Goal: Task Accomplishment & Management: Use online tool/utility

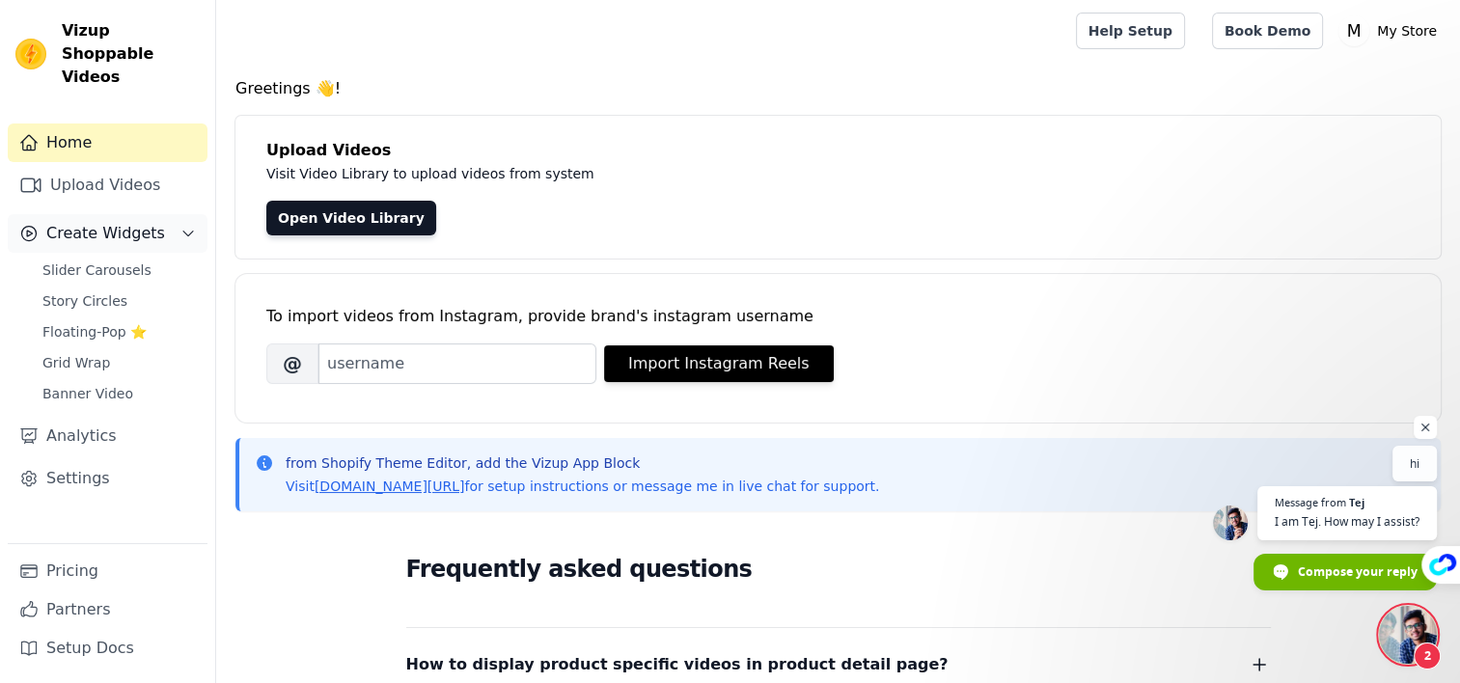
click at [102, 222] on span "Create Widgets" at bounding box center [105, 233] width 119 height 23
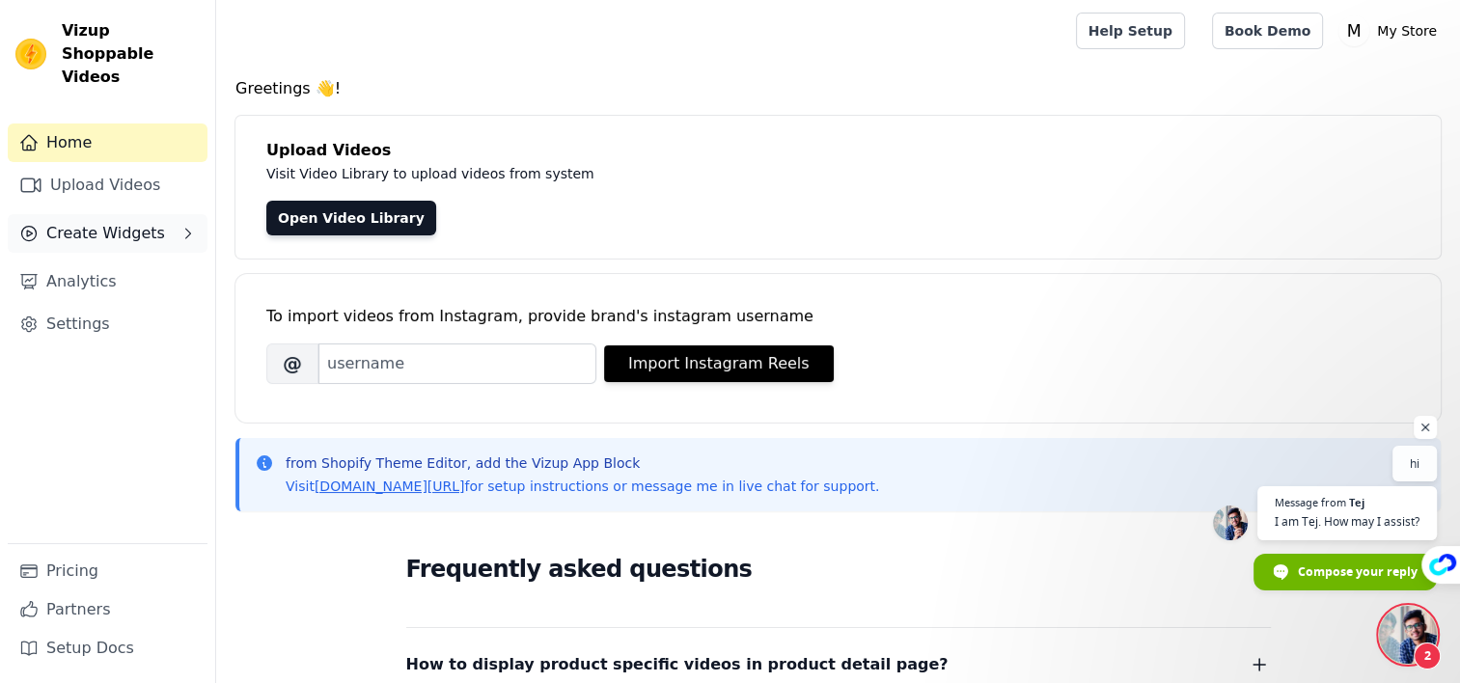
click at [101, 222] on span "Create Widgets" at bounding box center [105, 233] width 119 height 23
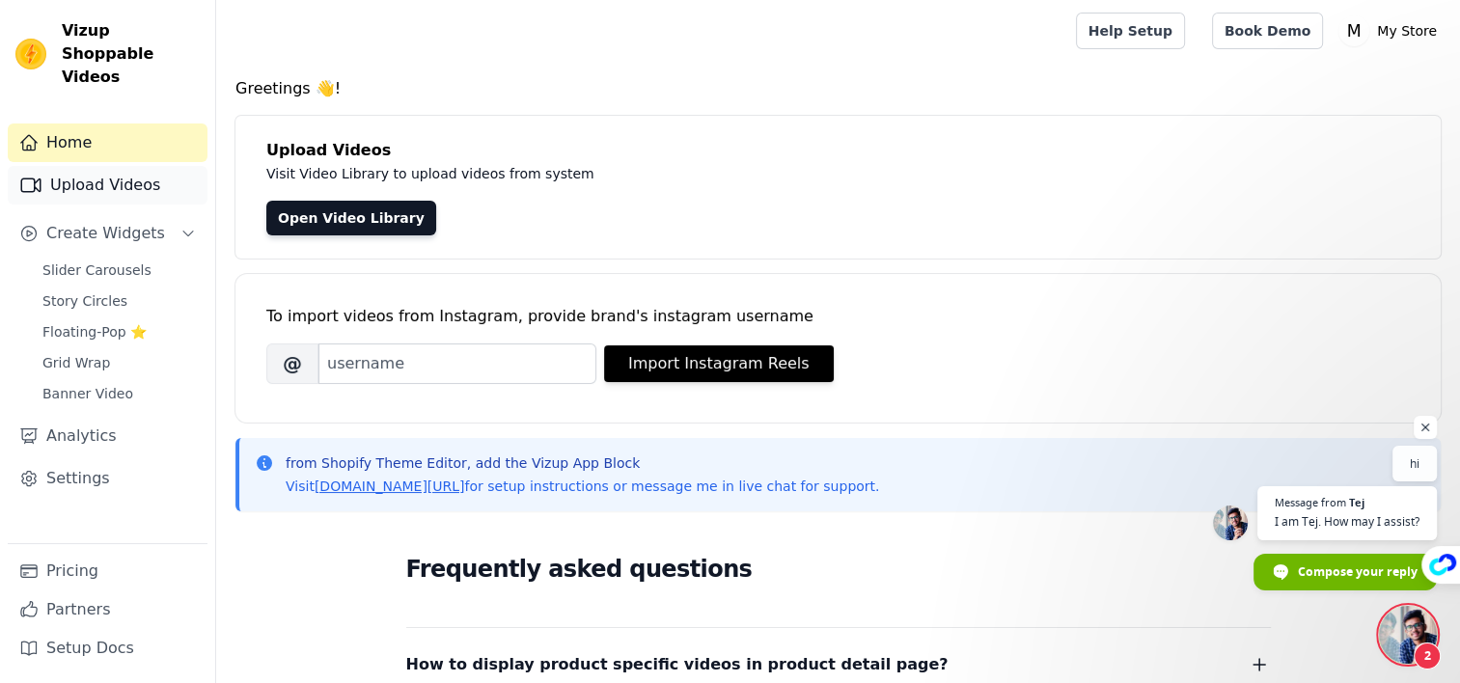
click at [101, 169] on link "Upload Videos" at bounding box center [108, 185] width 200 height 39
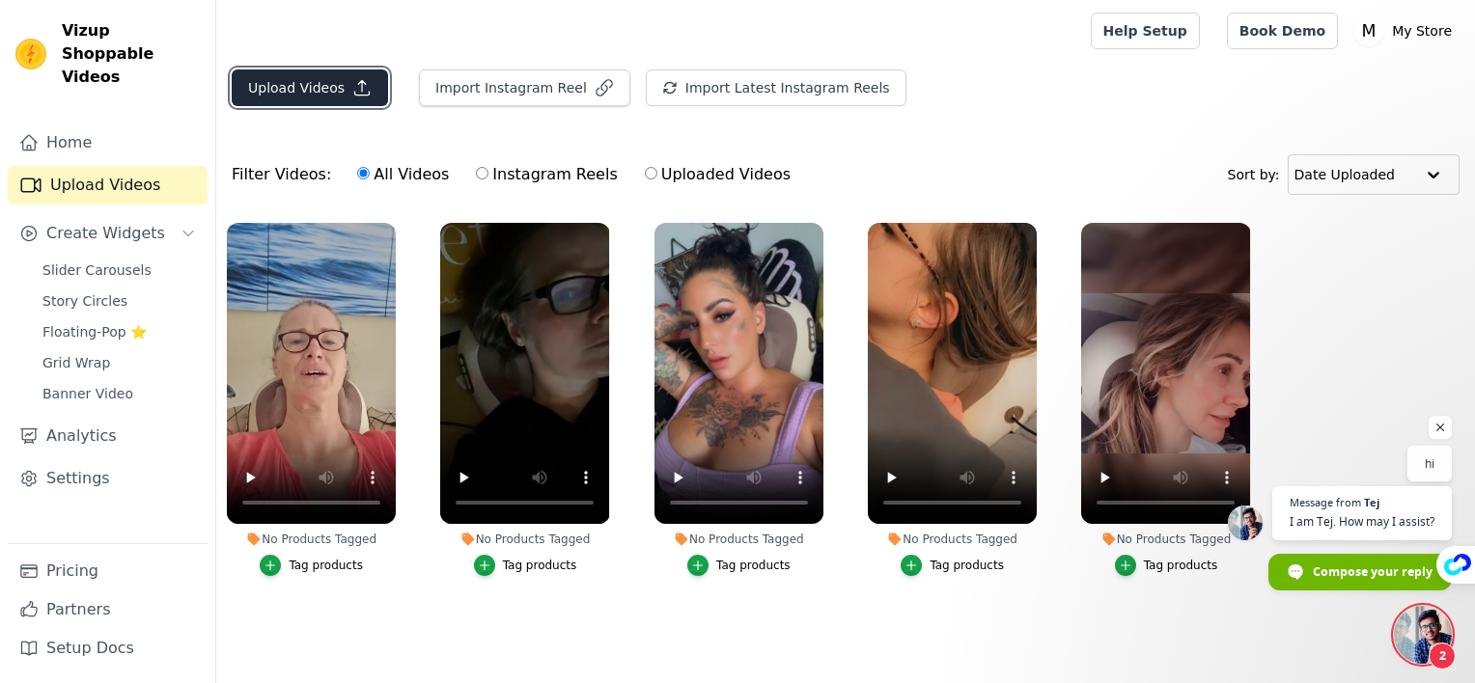
click at [324, 77] on button "Upload Videos" at bounding box center [310, 87] width 156 height 37
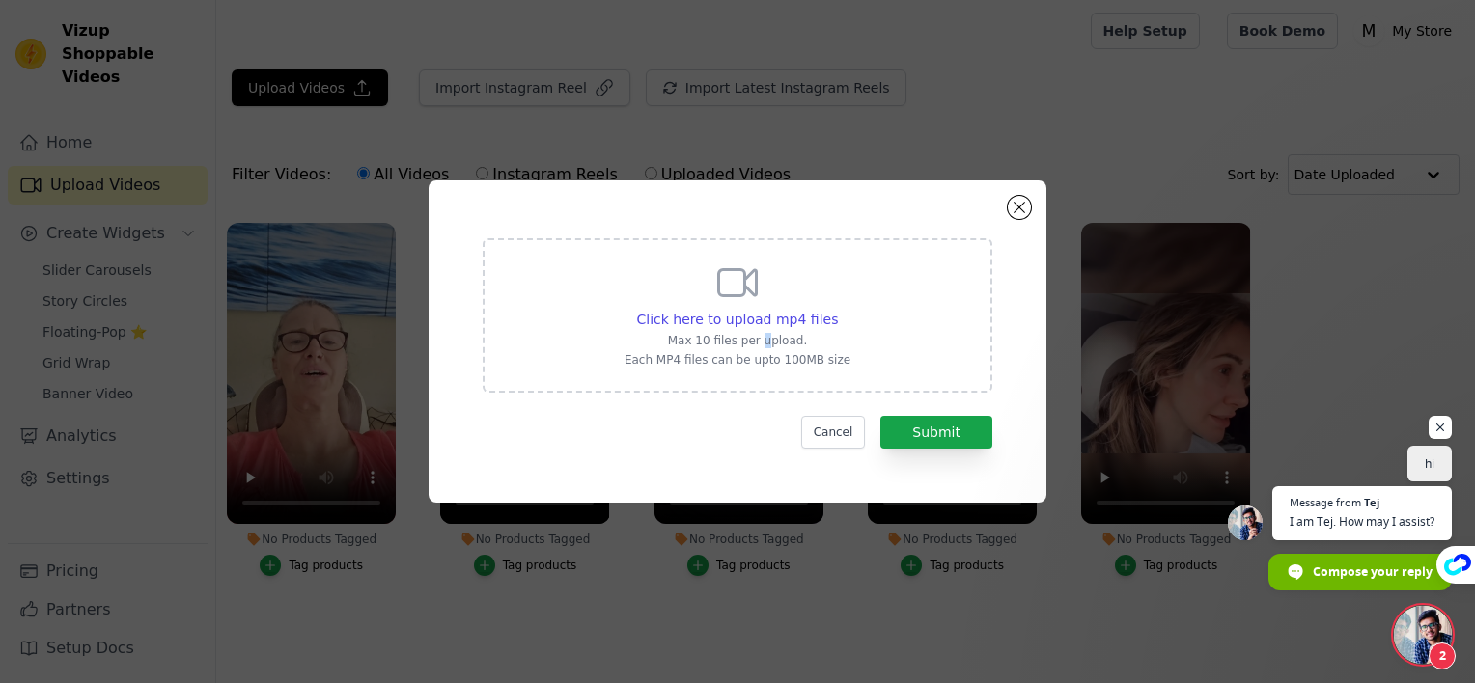
click at [761, 332] on div "Click here to upload mp4 files Max 10 files per upload. Each MP4 files can be u…" at bounding box center [738, 314] width 226 height 108
drag, startPoint x: 761, startPoint y: 332, endPoint x: 727, endPoint y: 317, distance: 37.1
click at [727, 317] on span "Click here to upload mp4 files" at bounding box center [738, 319] width 202 height 15
click at [837, 310] on input "Click here to upload mp4 files Max 10 files per upload. Each MP4 files can be u…" at bounding box center [837, 309] width 1 height 1
type input "C:\fakepath\HiZoo - Pillow Neck Shoulder Massager (3).mp4"
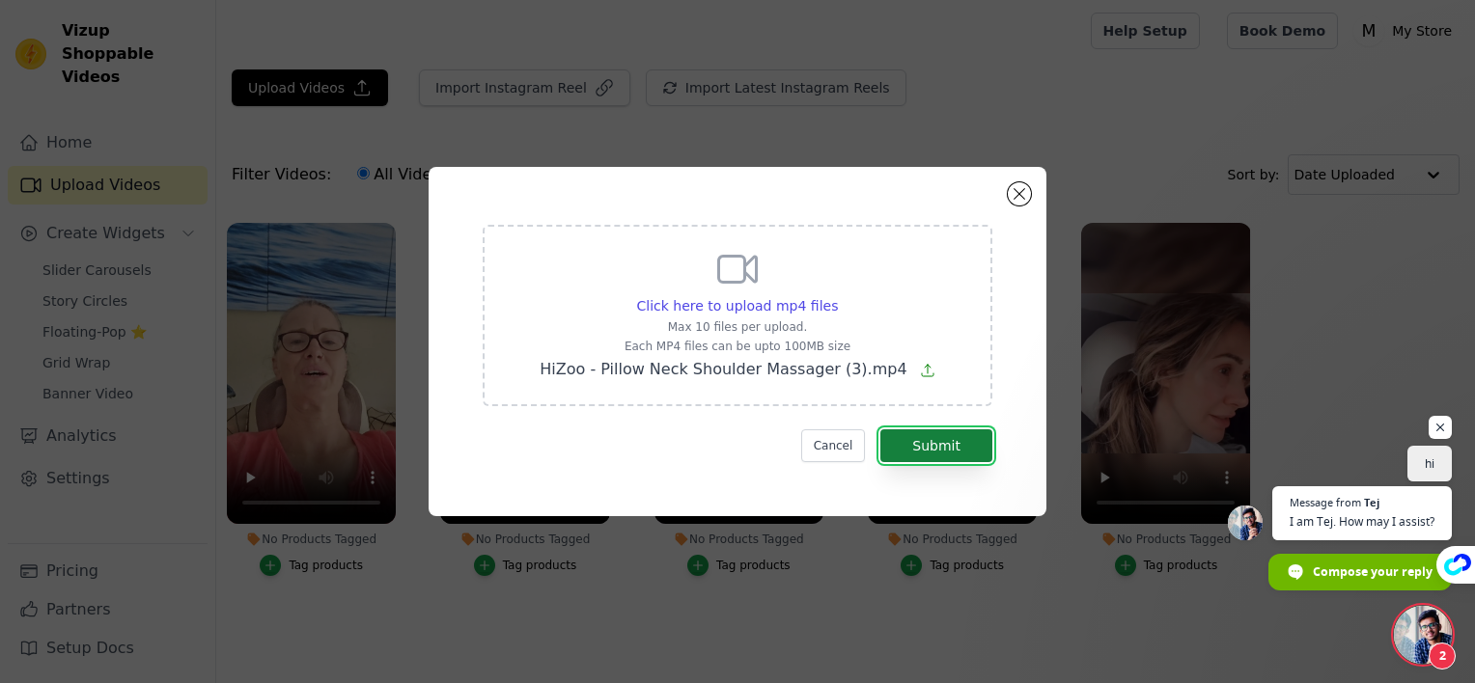
click at [932, 452] on button "Submit" at bounding box center [936, 446] width 112 height 33
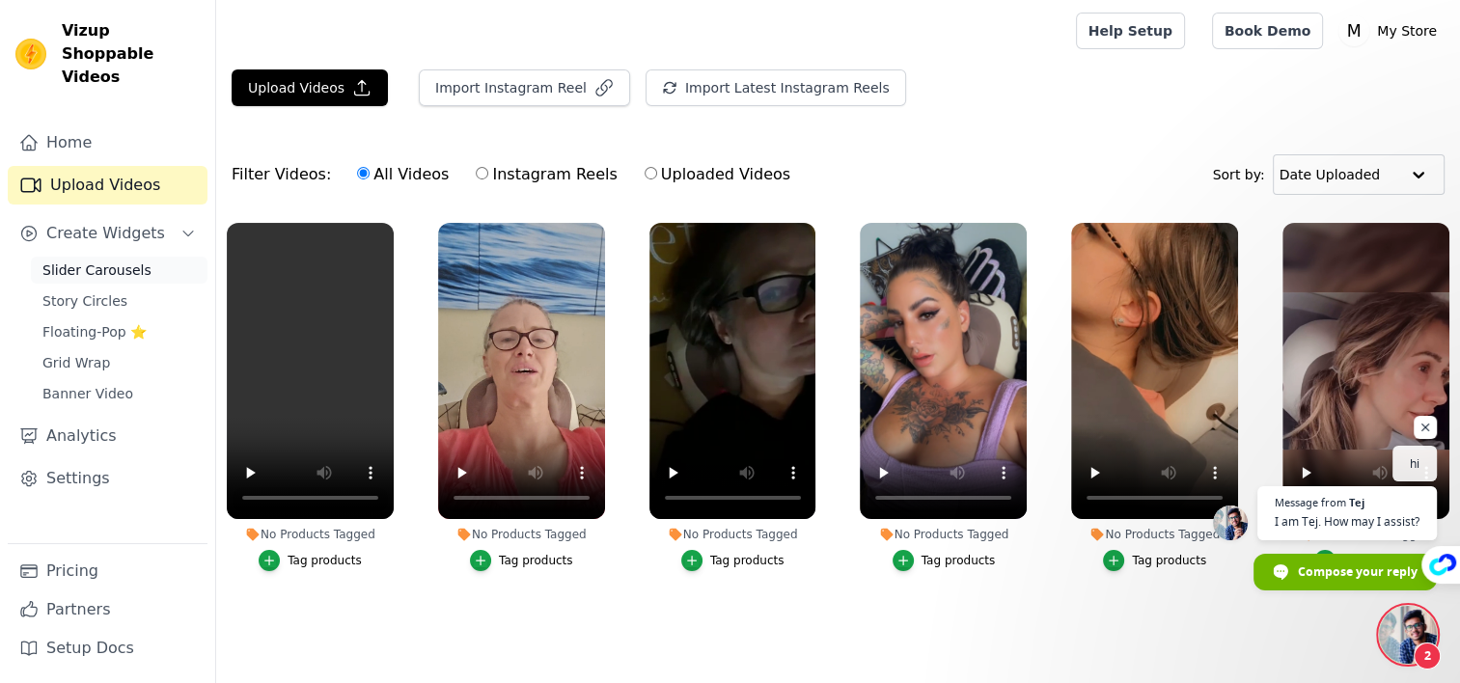
click at [99, 261] on span "Slider Carousels" at bounding box center [96, 270] width 109 height 19
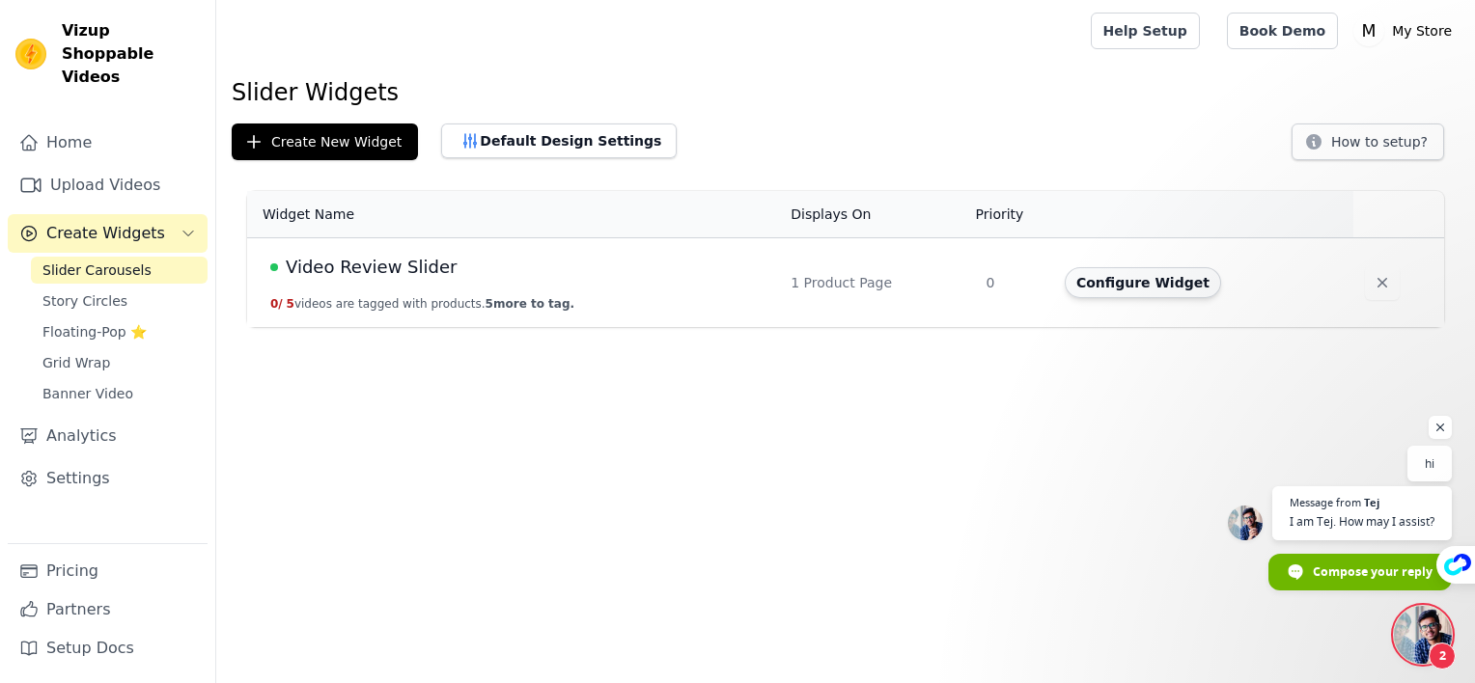
click at [1168, 278] on button "Configure Widget" at bounding box center [1143, 282] width 156 height 31
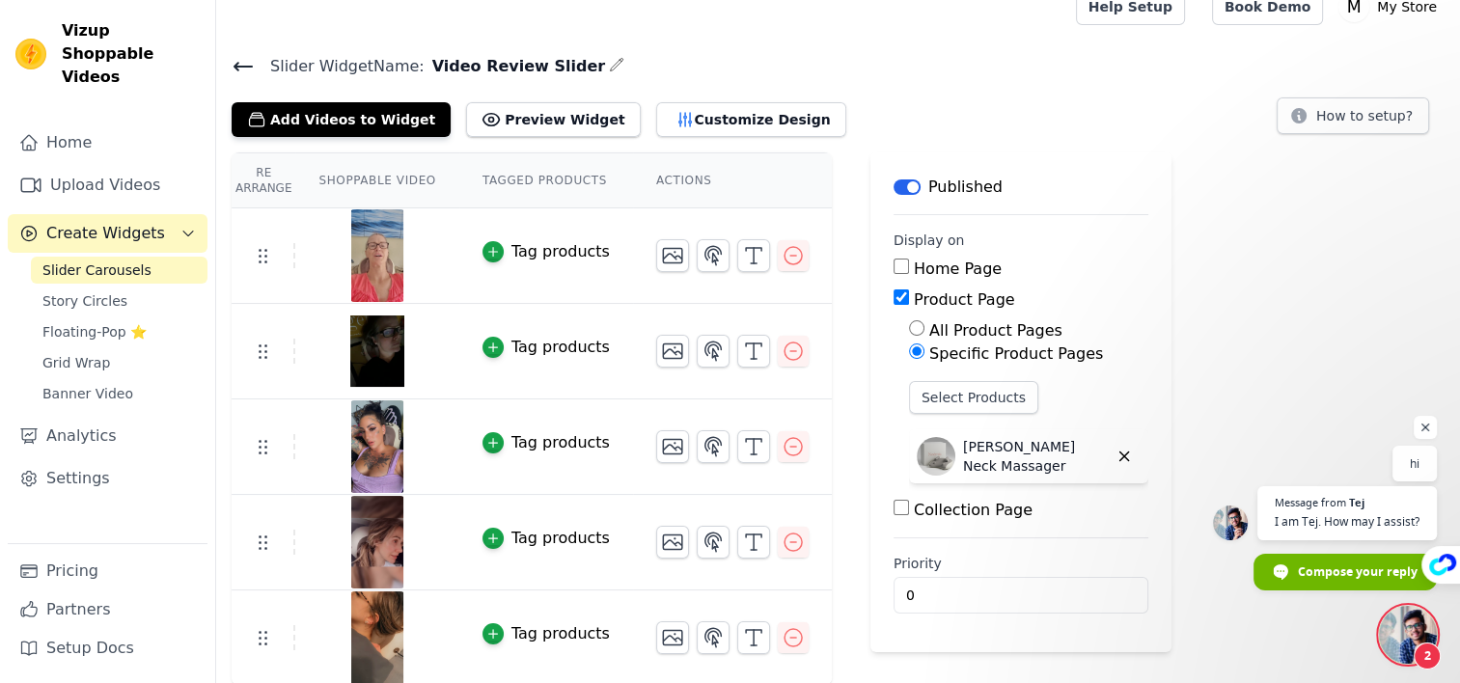
scroll to position [24, 0]
click at [346, 114] on button "Add Videos to Widget" at bounding box center [341, 119] width 219 height 35
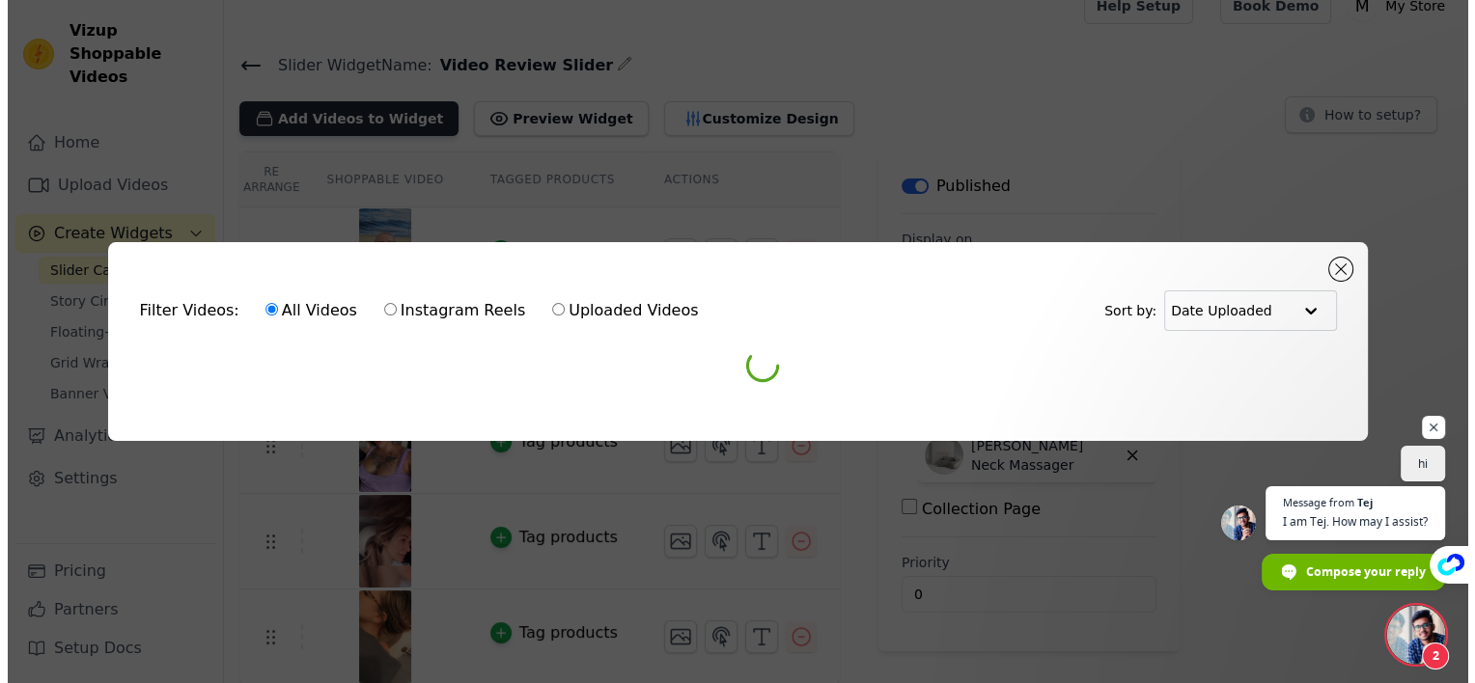
scroll to position [0, 0]
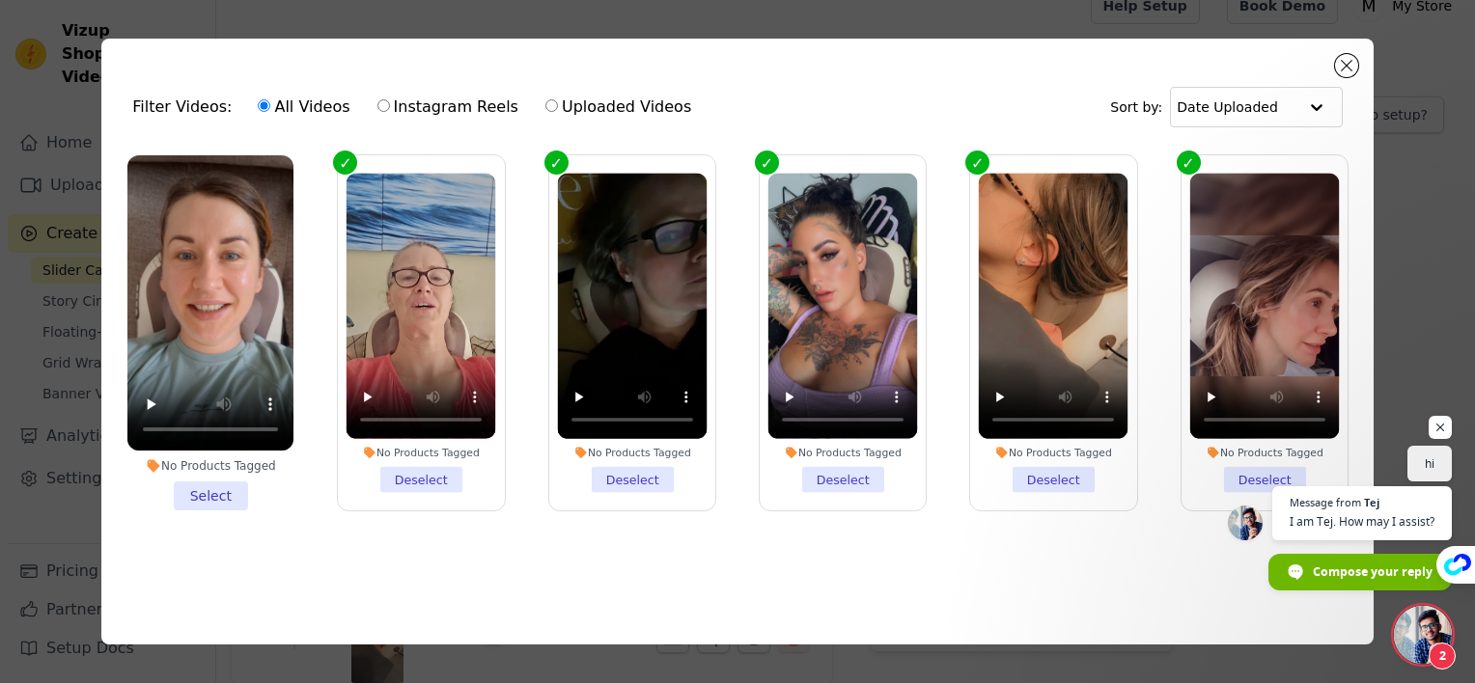
click at [217, 487] on li "No Products Tagged Select" at bounding box center [210, 332] width 166 height 355
click at [0, 0] on input "No Products Tagged Select" at bounding box center [0, 0] width 0 height 0
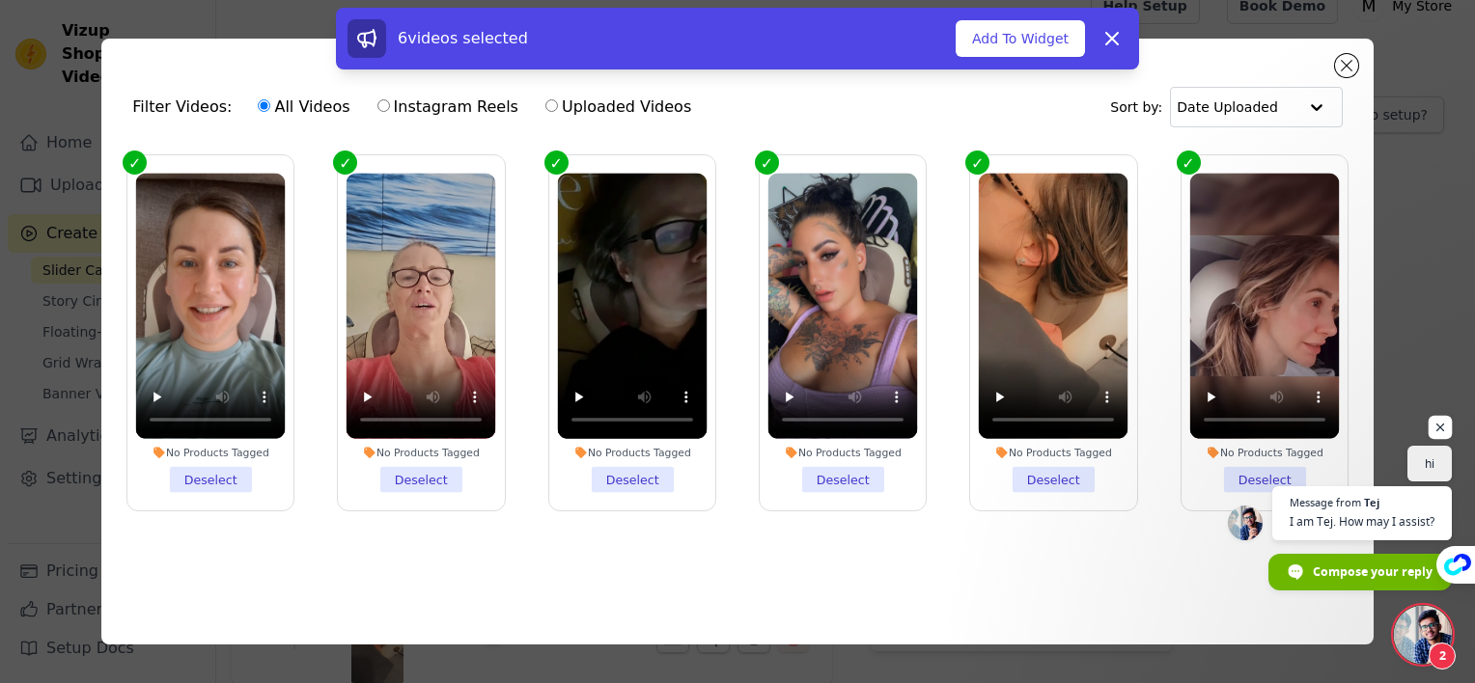
click at [1445, 422] on span "Open chat" at bounding box center [1441, 428] width 24 height 24
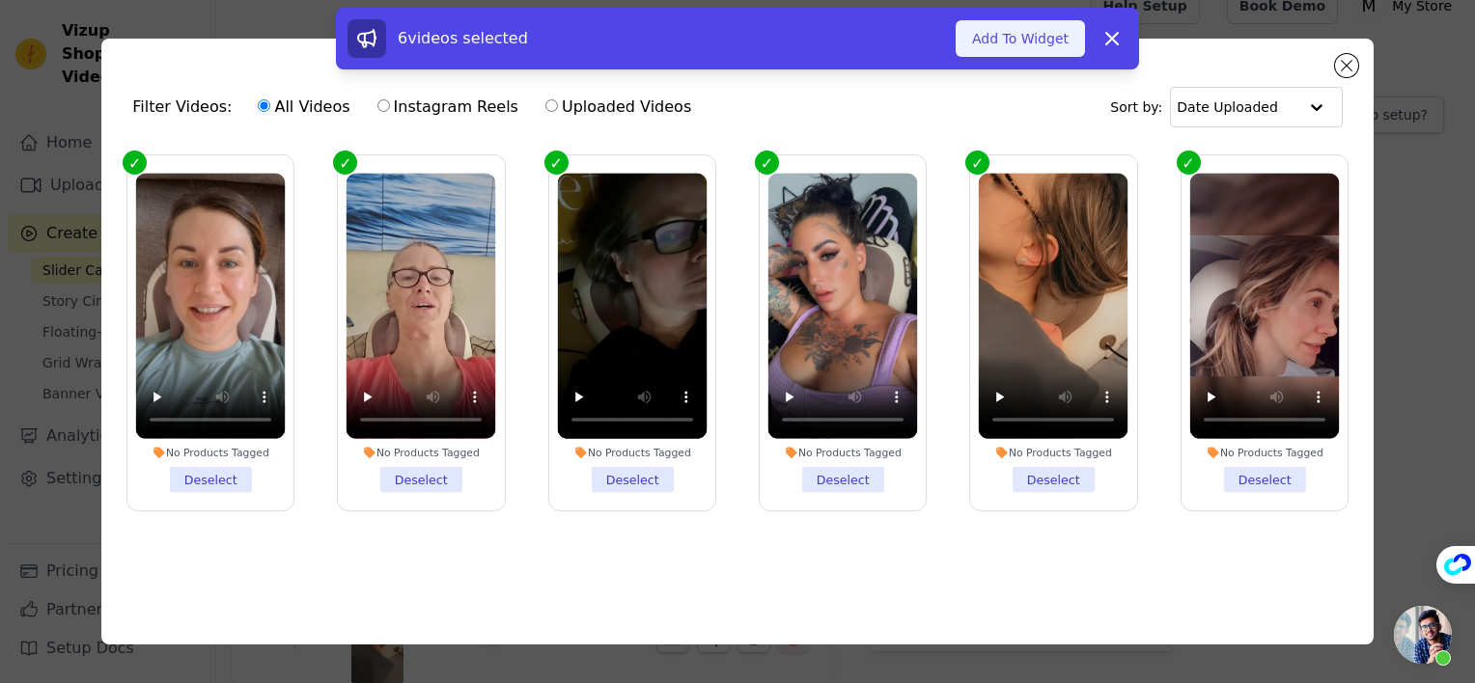
click at [1027, 30] on button "Add To Widget" at bounding box center [1020, 38] width 129 height 37
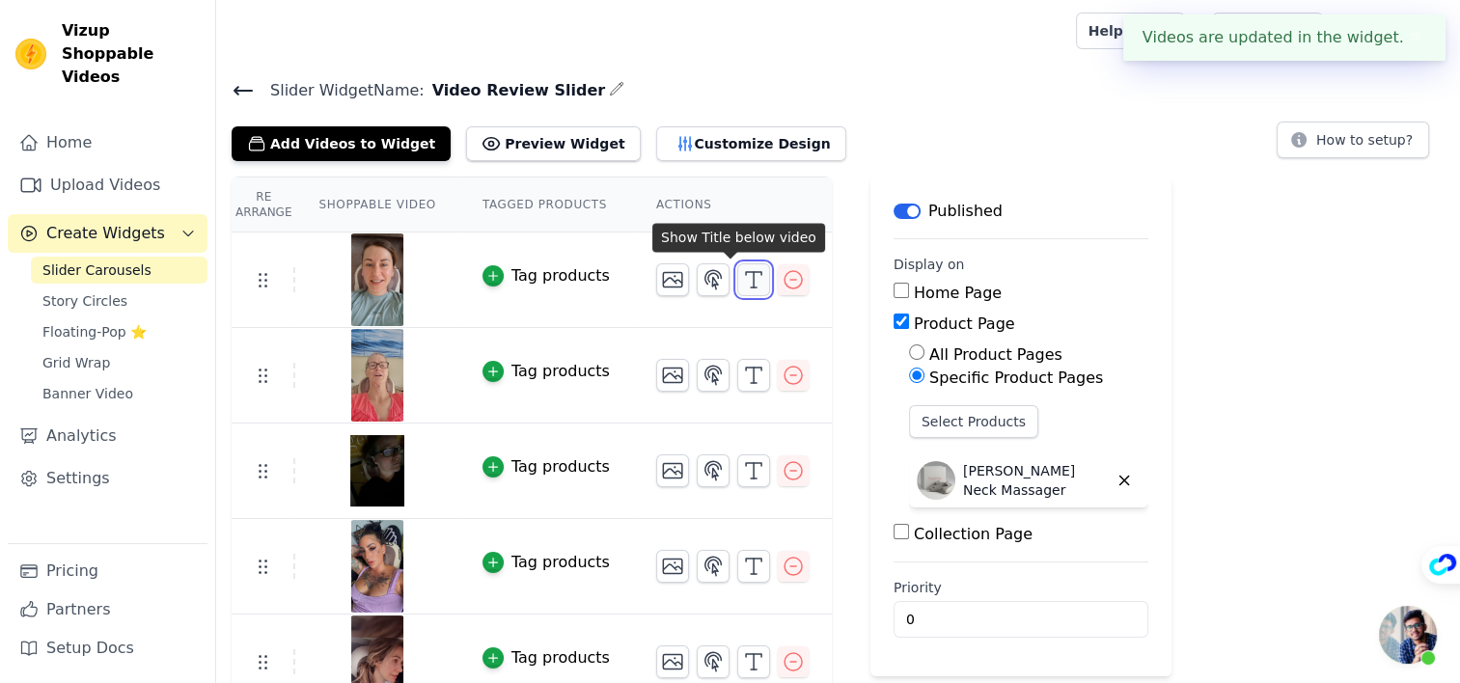
click at [742, 278] on icon "button" at bounding box center [753, 279] width 23 height 23
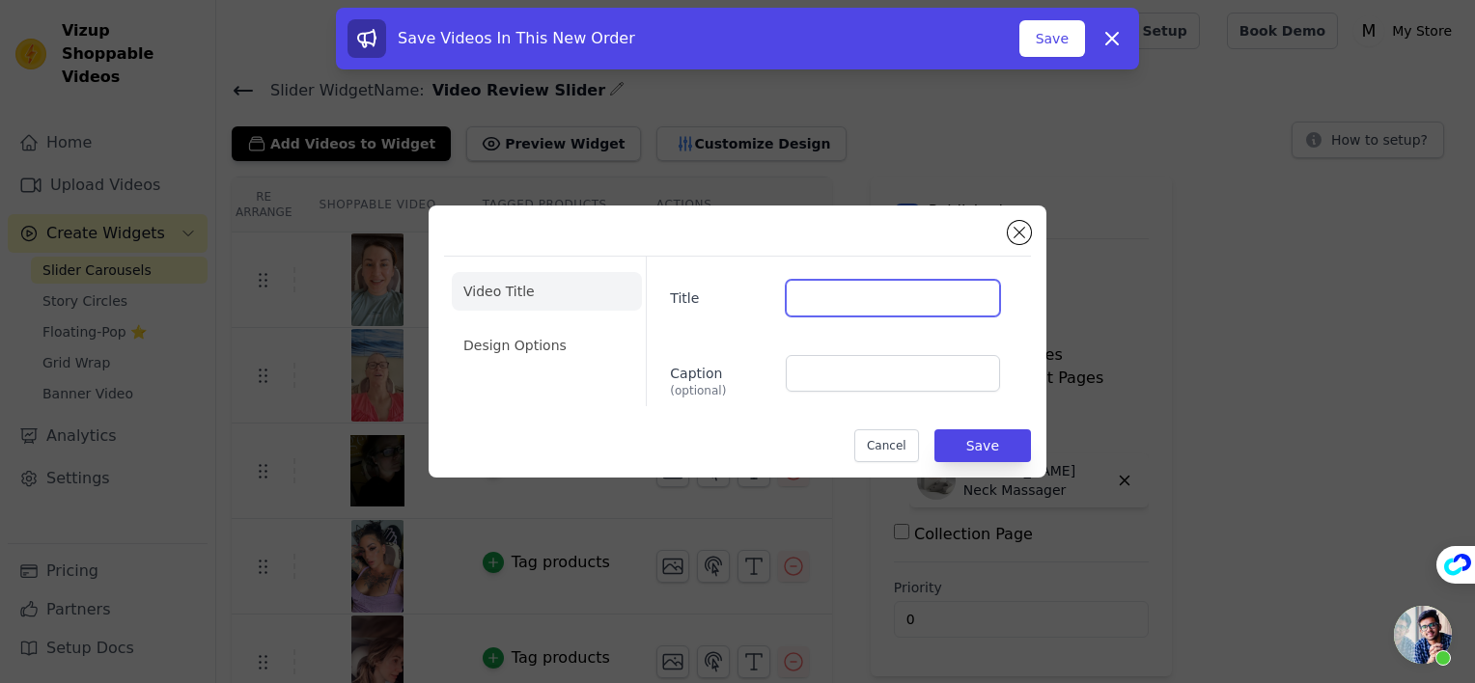
click at [820, 304] on input "Title" at bounding box center [893, 298] width 214 height 37
type input "[PERSON_NAME]"
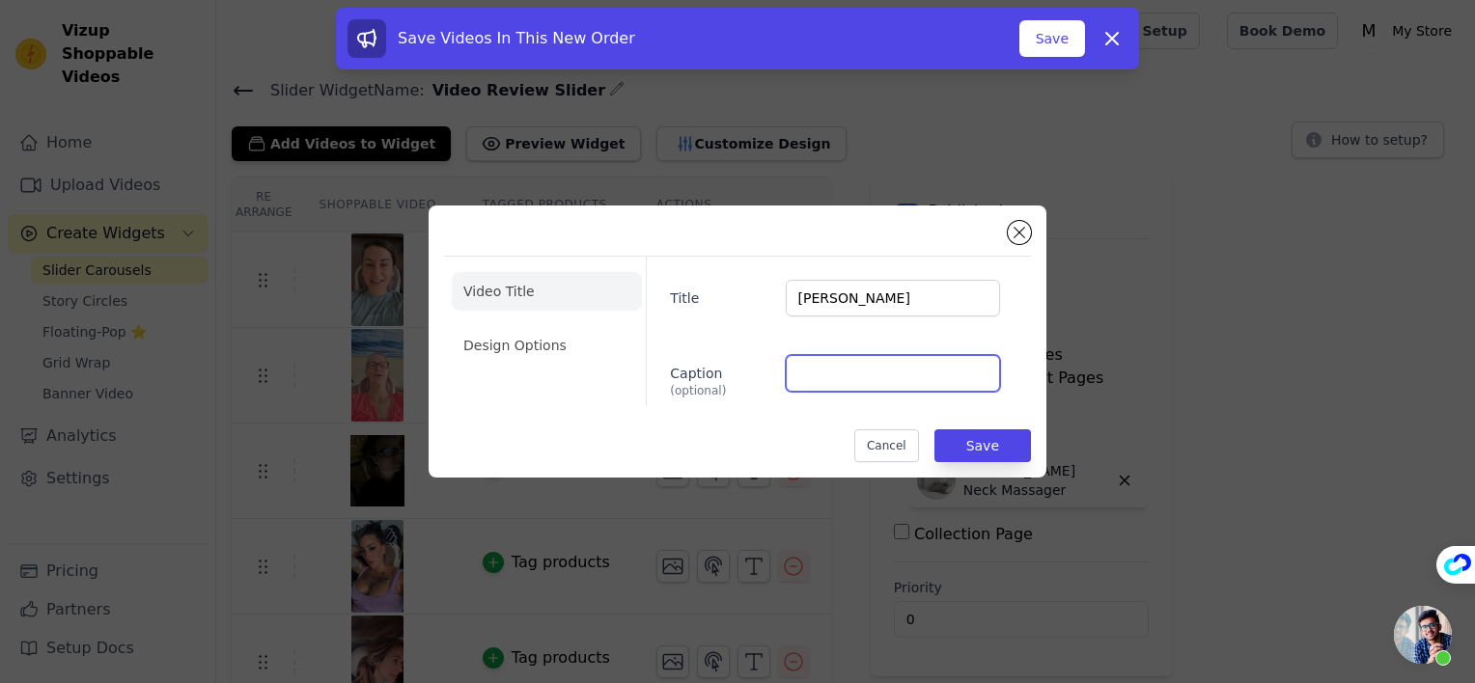
click at [823, 366] on input "Caption (optional)" at bounding box center [893, 373] width 214 height 37
paste input "I did not expect it will work so good. Im using HiZoo in the morning and in the…"
type input "I did not expect it will work so good. Im using Noemia in the morning and in th…"
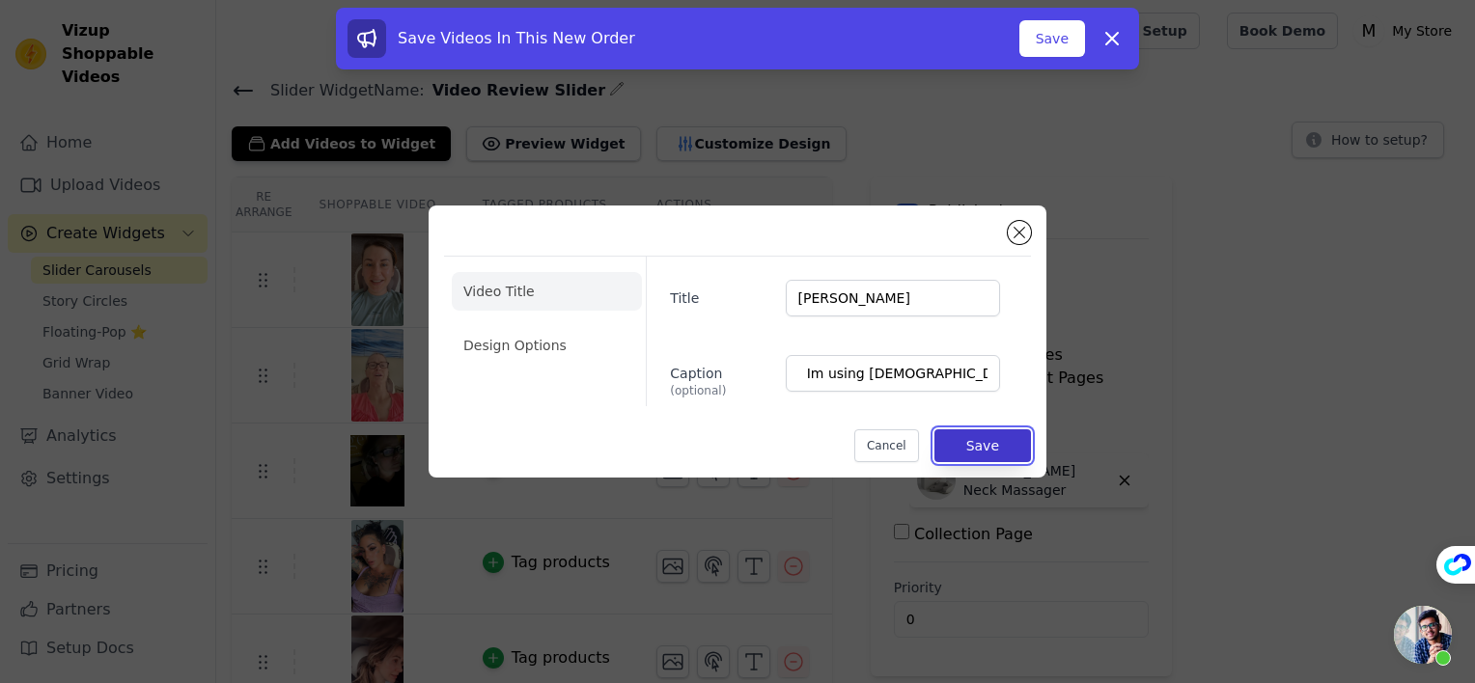
click at [978, 437] on button "Save" at bounding box center [982, 446] width 97 height 33
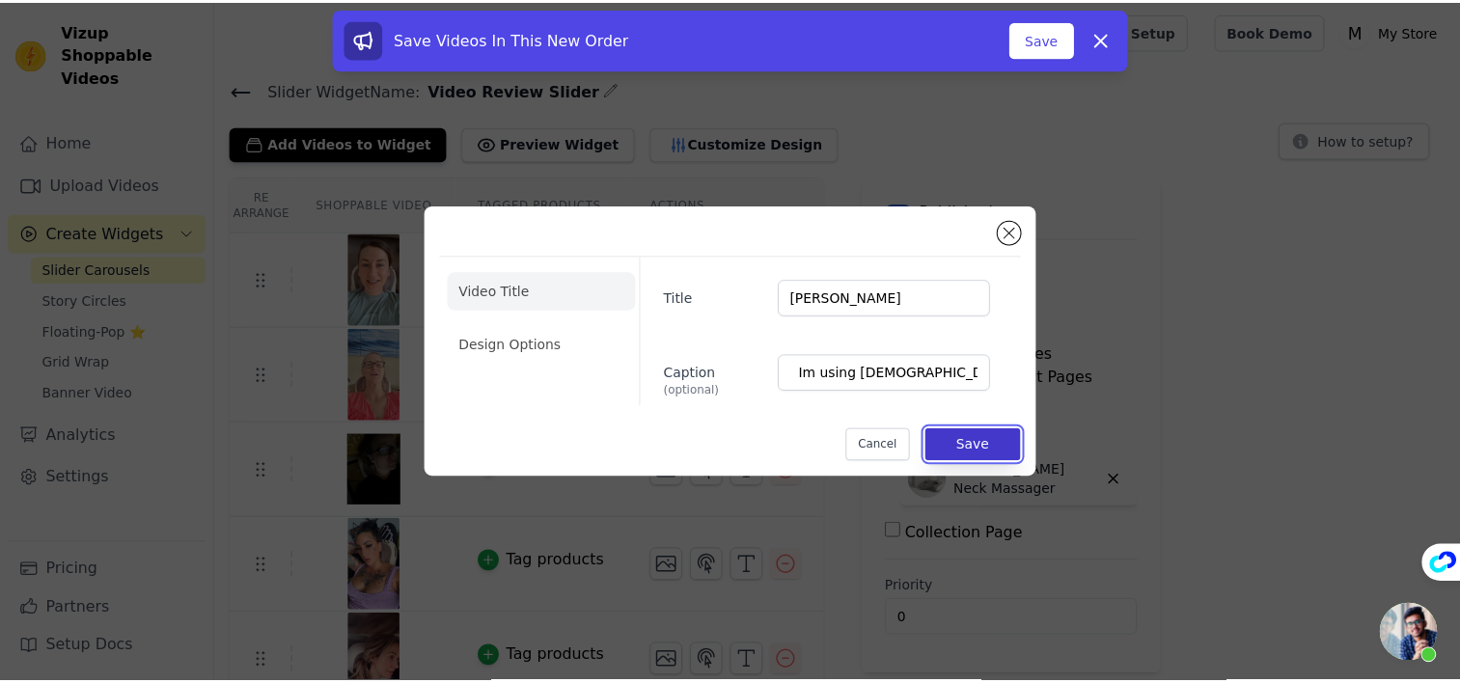
scroll to position [0, 0]
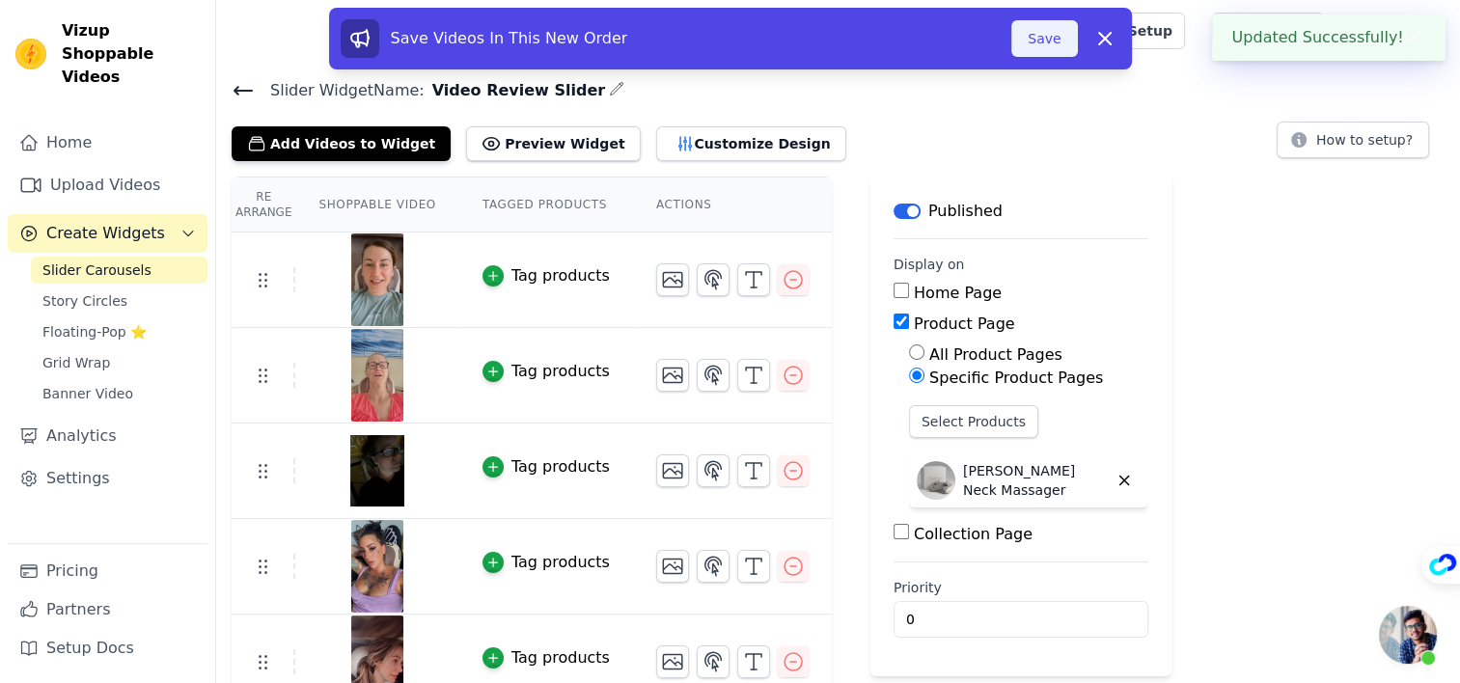
click at [1049, 23] on button "Save" at bounding box center [1045, 38] width 66 height 37
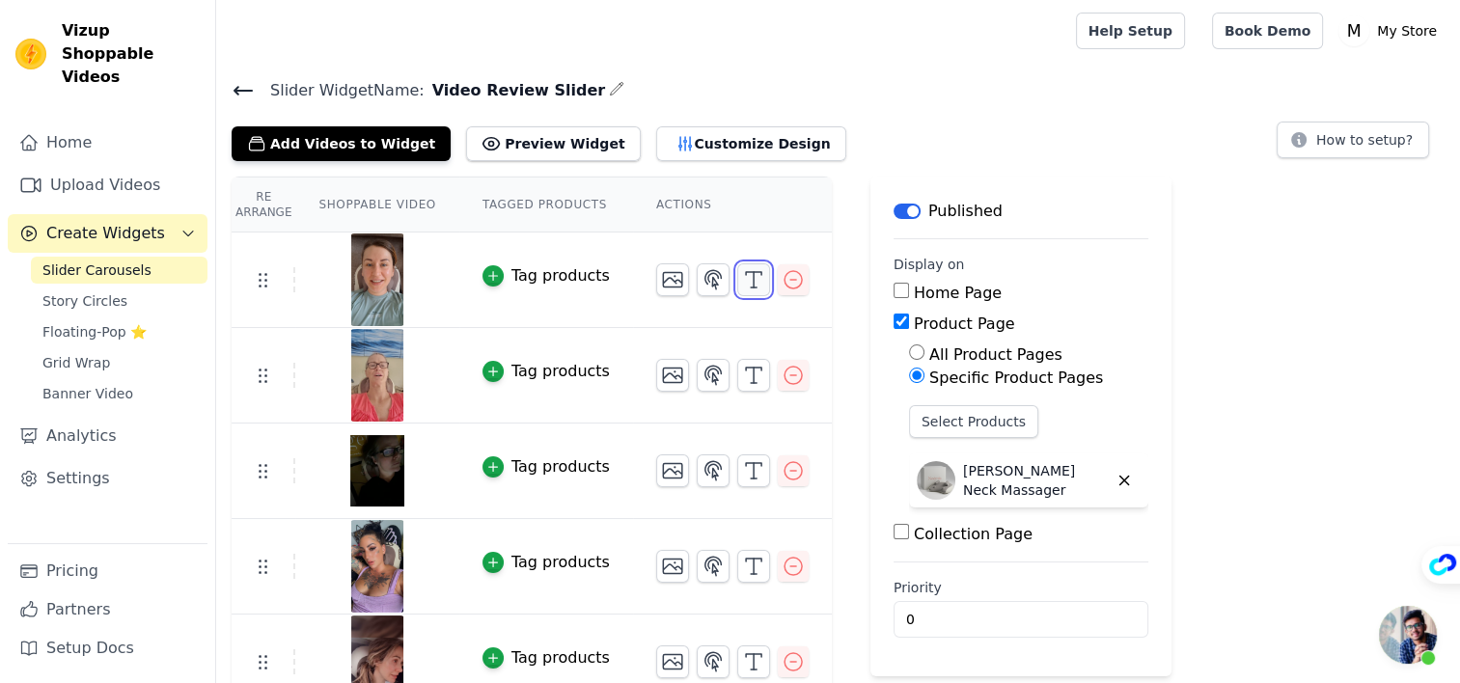
click at [742, 277] on icon "button" at bounding box center [753, 279] width 23 height 23
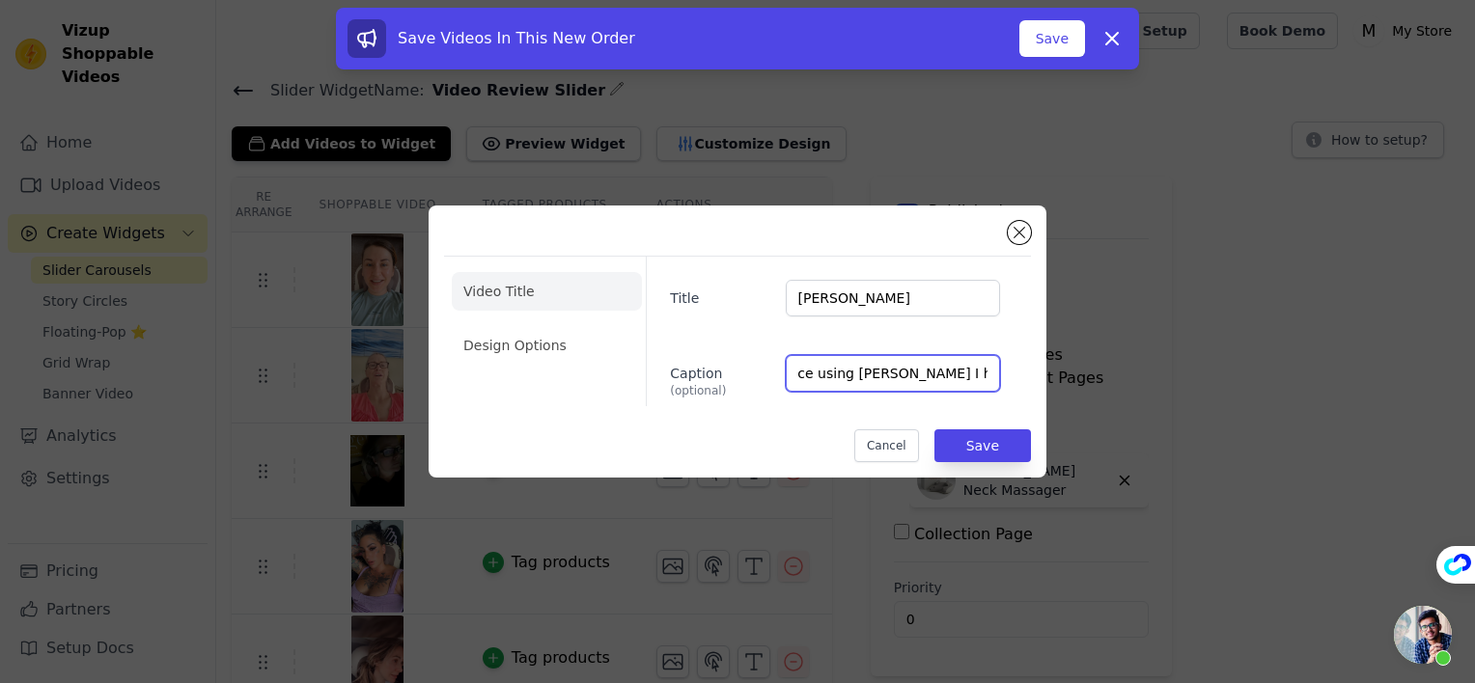
scroll to position [0, 282]
type input "I did not expect it will work so good. Since using Noemia I have no longer pain"
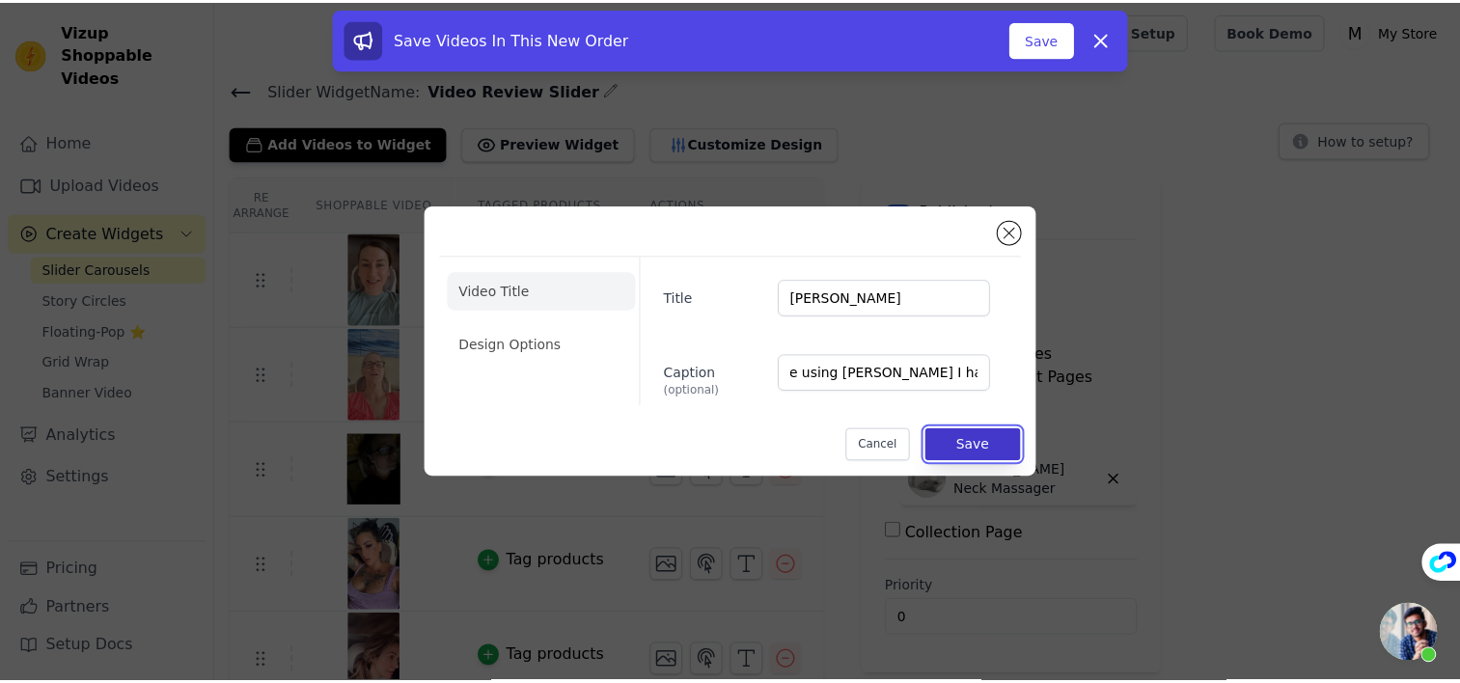
scroll to position [0, 0]
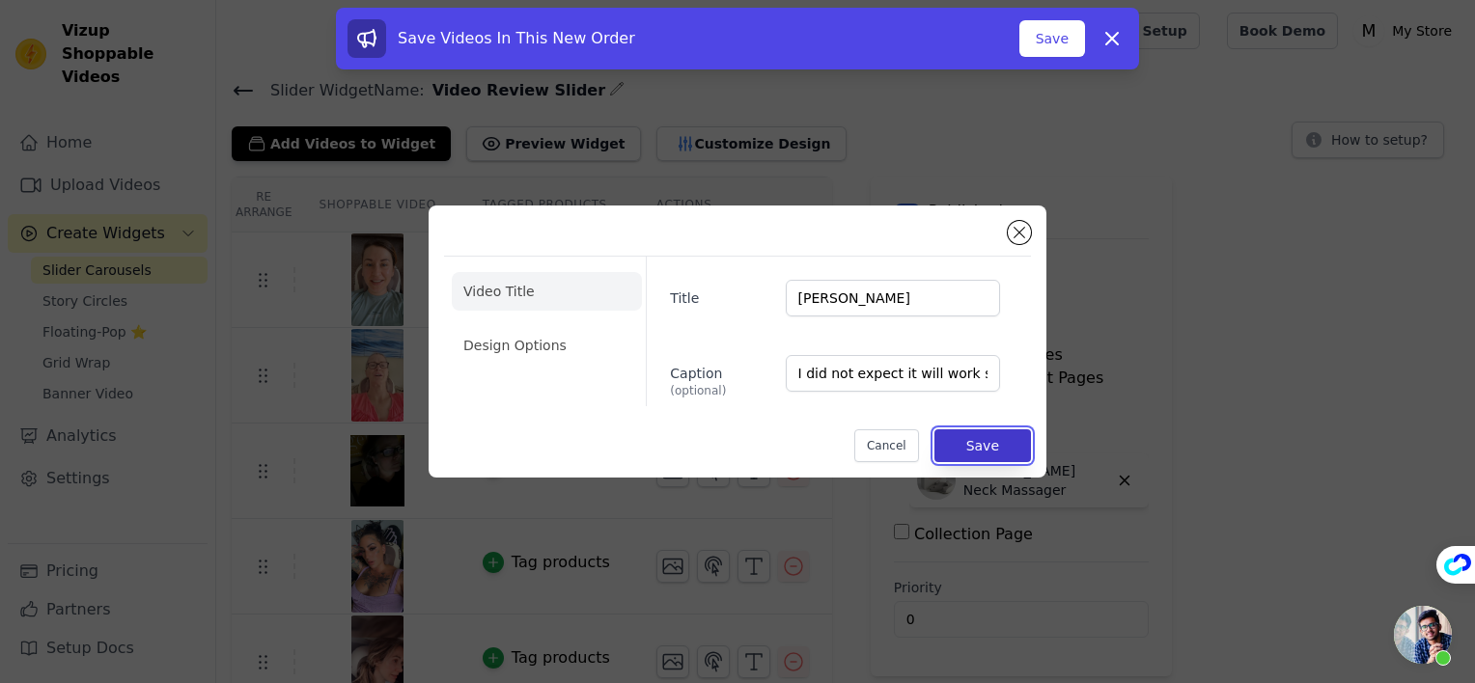
click at [991, 441] on button "Save" at bounding box center [982, 446] width 97 height 33
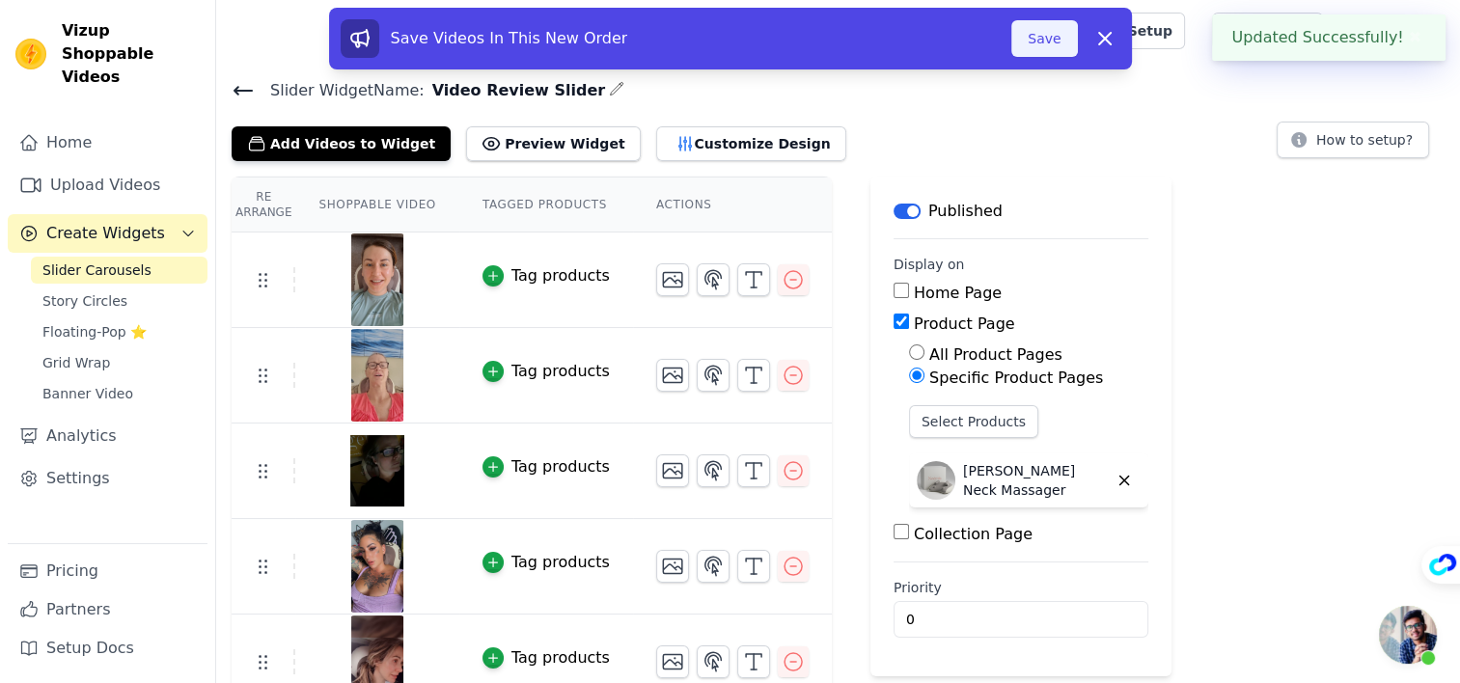
click at [1045, 45] on button "Save" at bounding box center [1045, 38] width 66 height 37
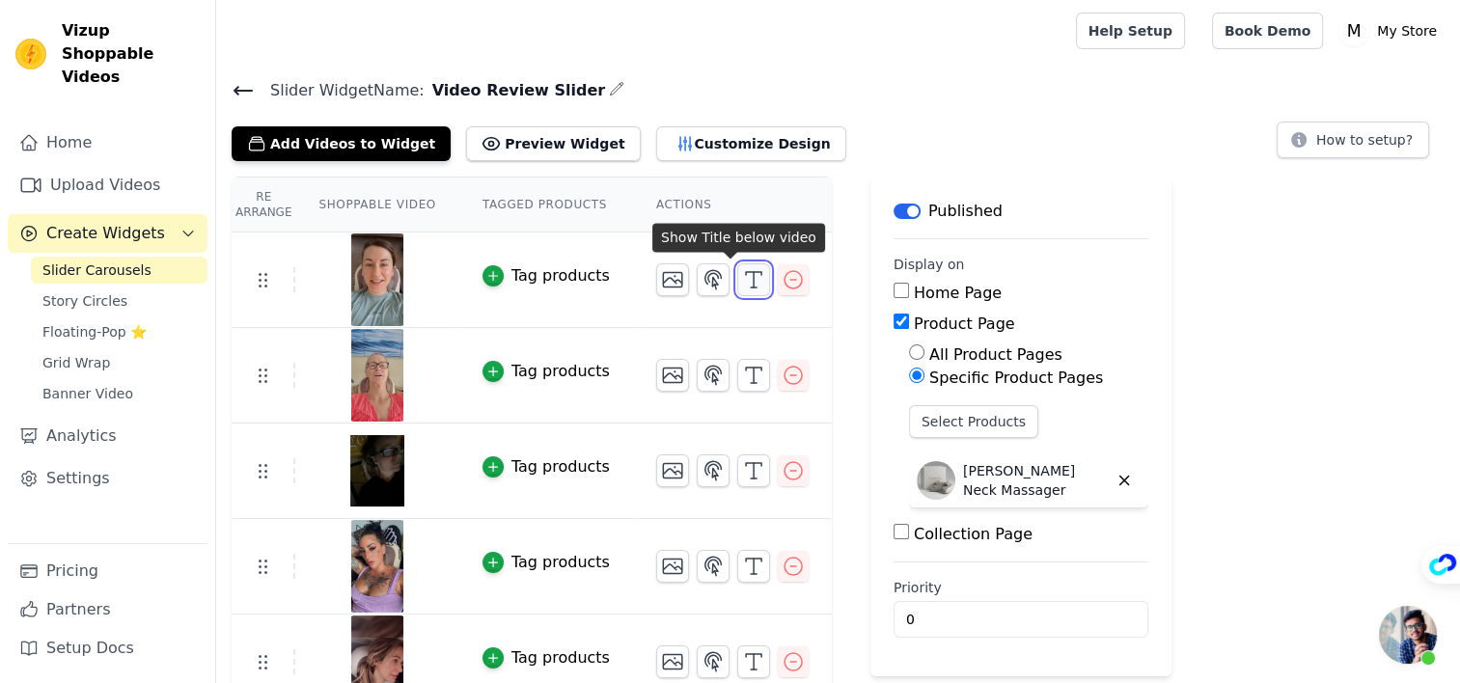
click at [742, 286] on icon "button" at bounding box center [753, 279] width 23 height 23
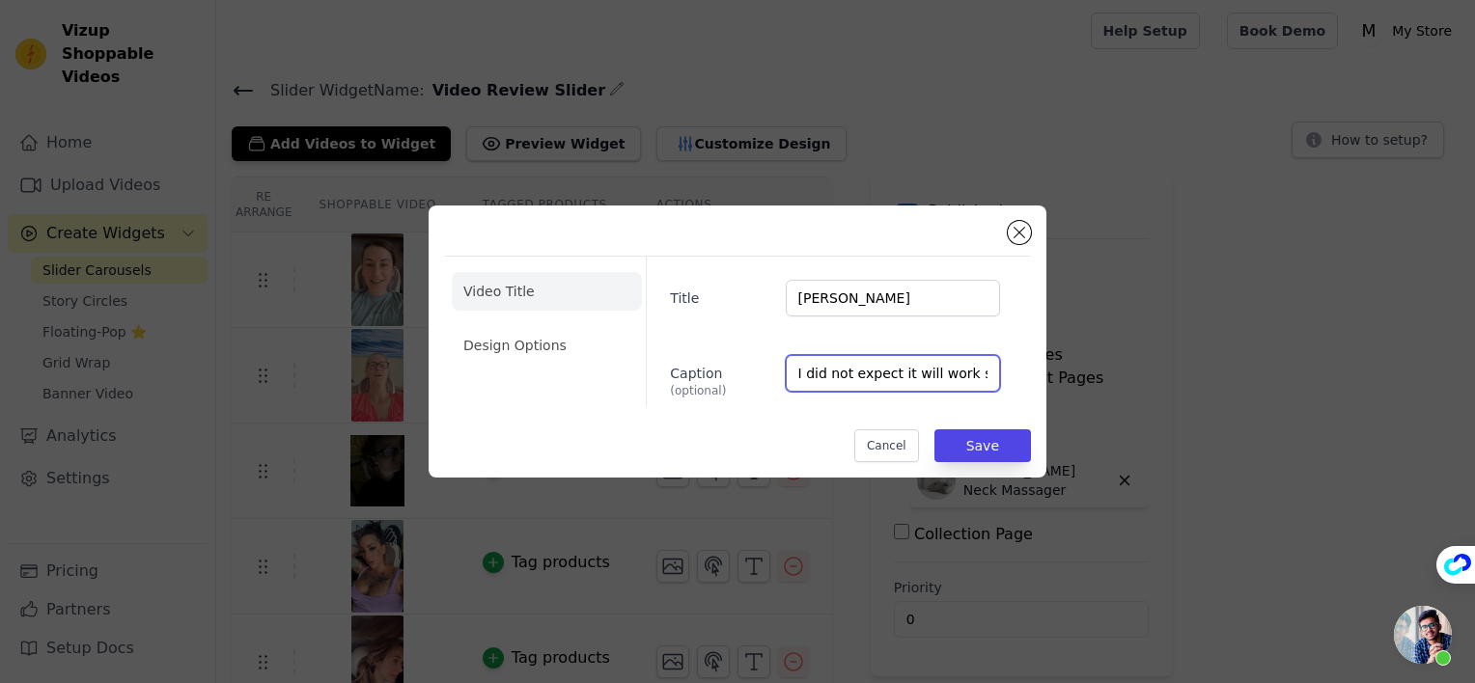
click at [976, 369] on input "I did not expect it will work so good. Since using [PERSON_NAME] I have no long…" at bounding box center [893, 373] width 214 height 37
type input "I did not expect it will work so good. Since using [PERSON_NAME] I have no long…"
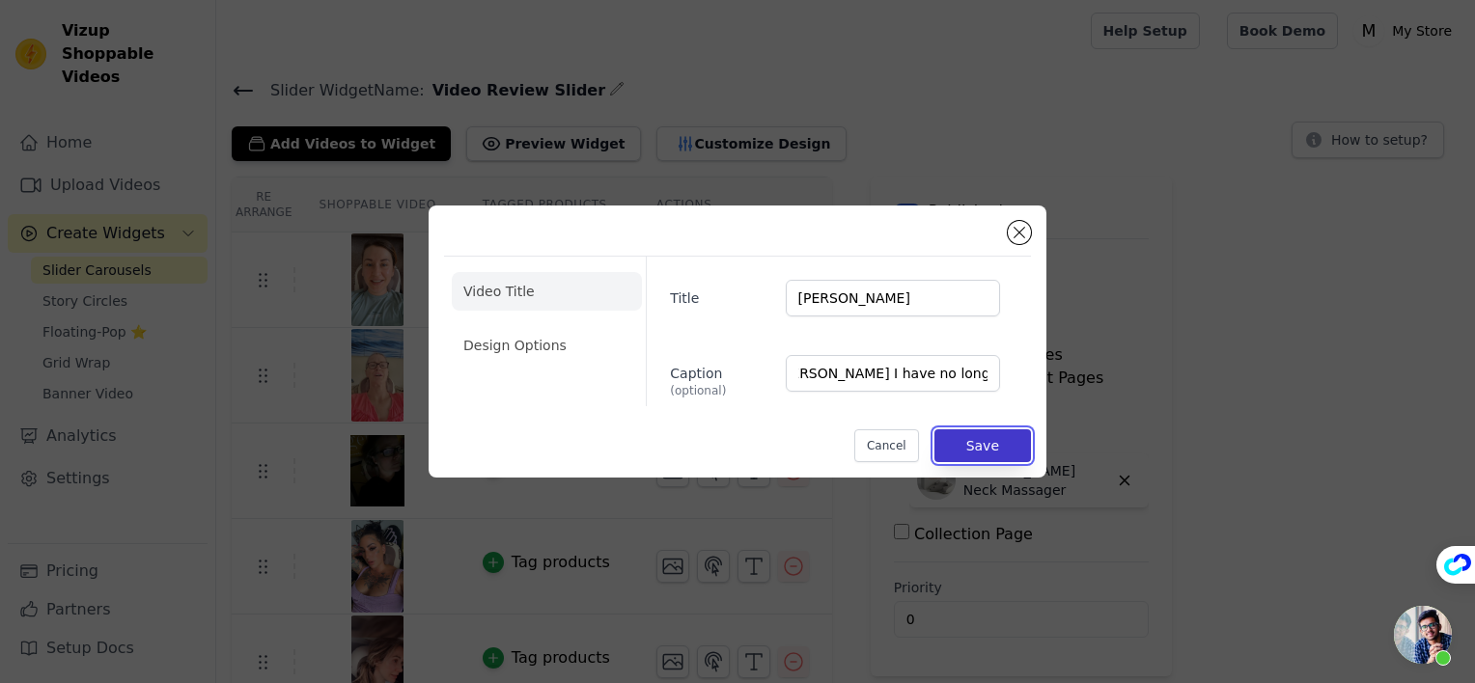
scroll to position [0, 0]
click at [988, 443] on button "Save" at bounding box center [982, 446] width 97 height 33
